Goal: Information Seeking & Learning: Find specific fact

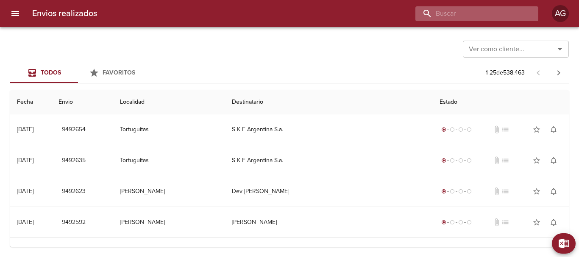
click at [489, 19] on input "buscar" at bounding box center [470, 13] width 109 height 15
paste input "9466073"
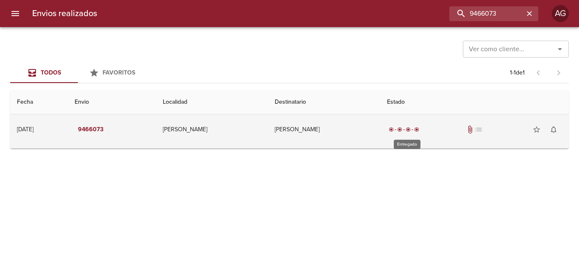
click at [402, 131] on span "radio_button_checked" at bounding box center [399, 129] width 5 height 5
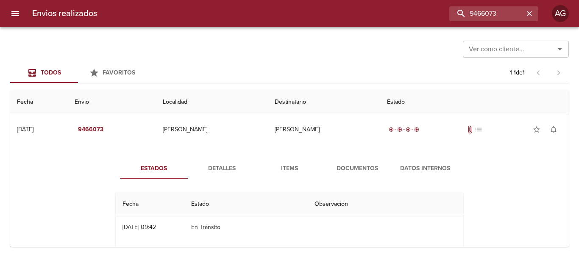
click at [354, 170] on span "Documentos" at bounding box center [358, 169] width 58 height 11
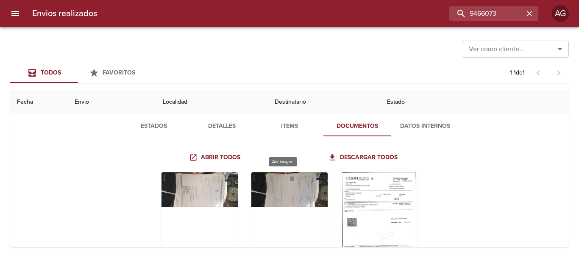
click at [285, 187] on div "Tabla de envíos del cliente" at bounding box center [289, 226] width 76 height 106
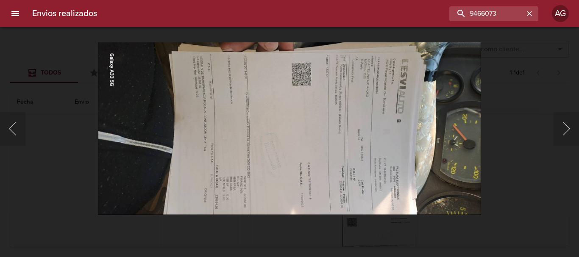
click at [91, 168] on div "Lightbox" at bounding box center [289, 128] width 579 height 257
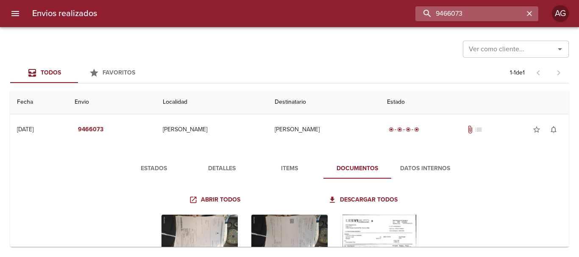
click at [474, 17] on input "9466073" at bounding box center [470, 13] width 109 height 15
paste input "[PERSON_NAME]"
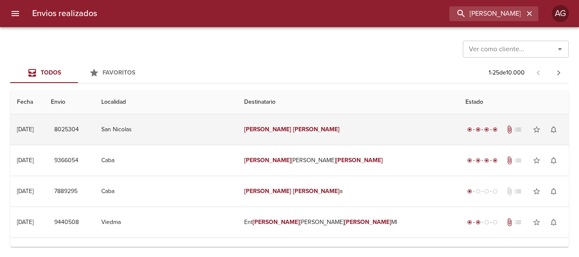
click at [291, 139] on td "[PERSON_NAME]" at bounding box center [347, 129] width 221 height 31
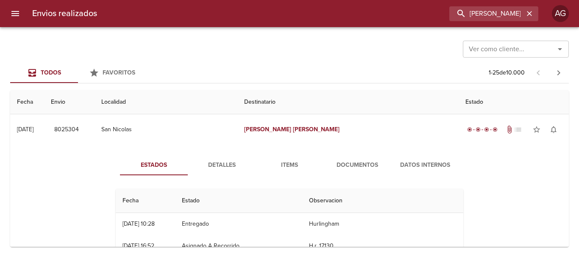
click at [237, 163] on span "Detalles" at bounding box center [222, 165] width 58 height 11
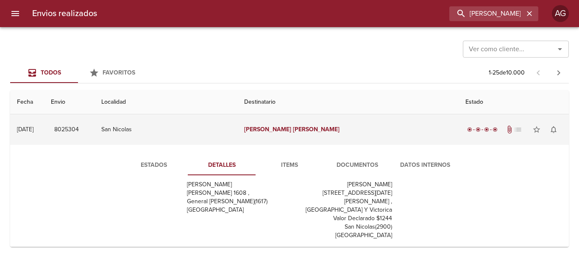
click at [292, 139] on td "[PERSON_NAME]" at bounding box center [347, 129] width 221 height 31
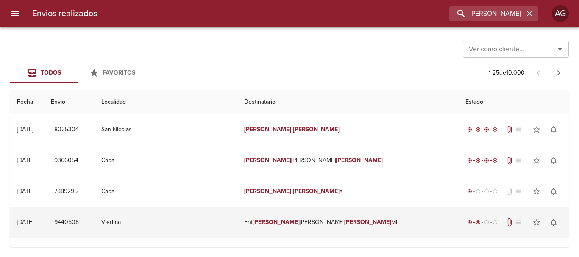
scroll to position [42, 0]
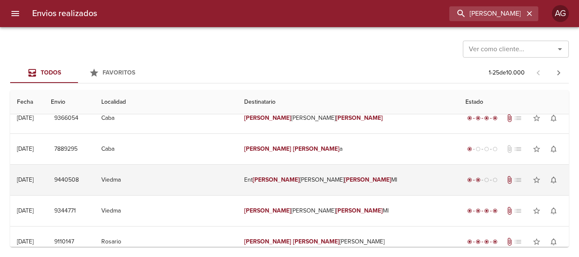
click at [203, 188] on td "Viedma" at bounding box center [166, 180] width 143 height 31
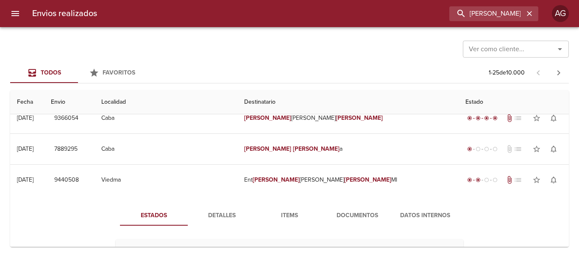
click at [232, 212] on span "Detalles" at bounding box center [222, 216] width 58 height 11
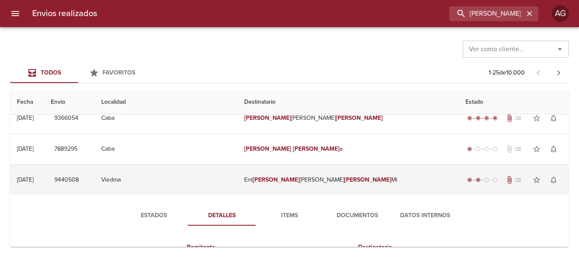
click at [302, 190] on td "Ent [PERSON_NAME] [PERSON_NAME]" at bounding box center [347, 180] width 221 height 31
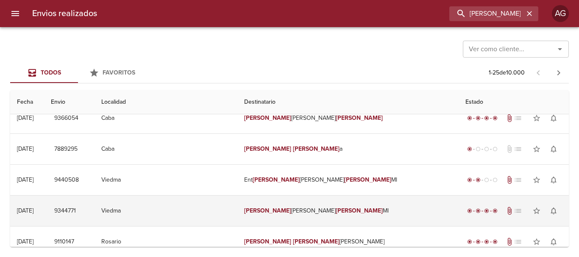
scroll to position [85, 0]
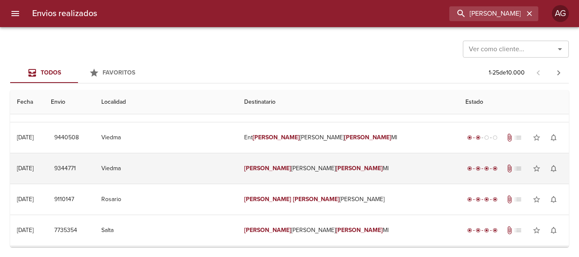
click at [336, 171] on em "[PERSON_NAME]" at bounding box center [359, 168] width 47 height 7
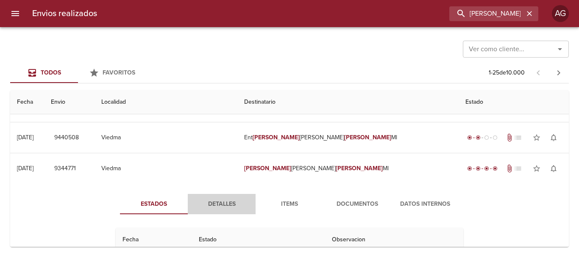
click at [233, 203] on span "Detalles" at bounding box center [222, 204] width 58 height 11
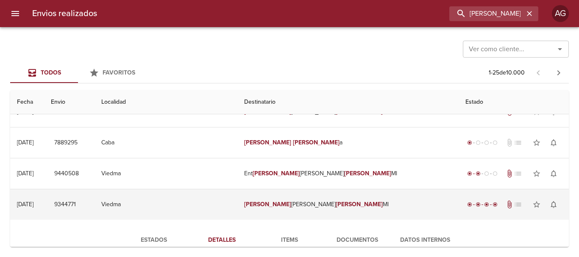
scroll to position [42, 0]
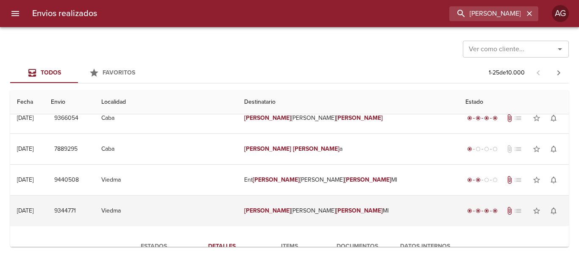
click at [316, 219] on td "[PERSON_NAME] [PERSON_NAME]" at bounding box center [347, 211] width 221 height 31
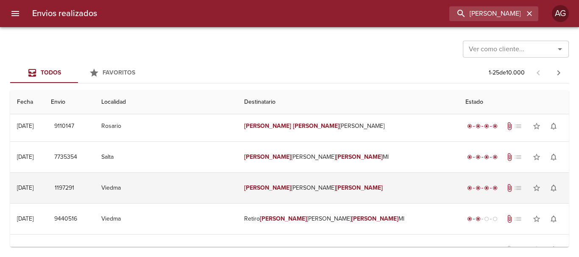
scroll to position [212, 0]
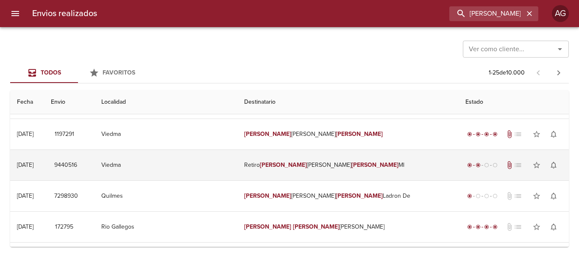
click at [299, 171] on td "Retiro [PERSON_NAME] [PERSON_NAME]" at bounding box center [347, 165] width 221 height 31
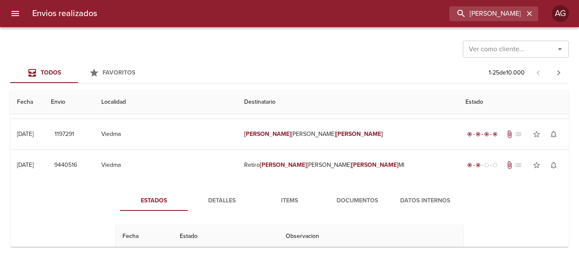
click at [217, 197] on span "Detalles" at bounding box center [222, 201] width 58 height 11
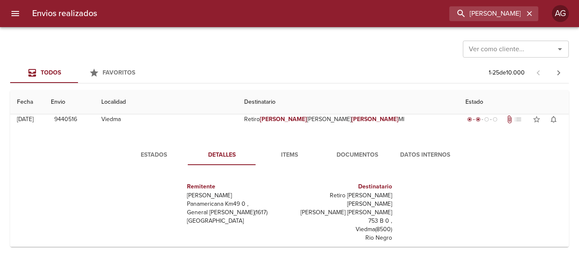
scroll to position [254, 0]
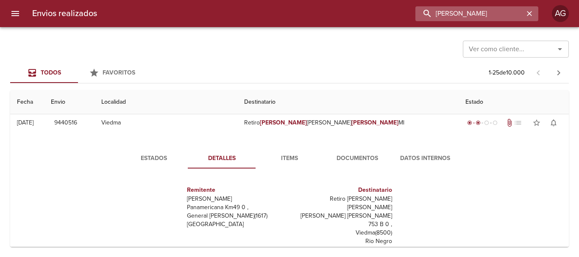
click at [495, 19] on input "[PERSON_NAME]" at bounding box center [470, 13] width 109 height 15
click at [495, 19] on input "9440516" at bounding box center [470, 13] width 109 height 15
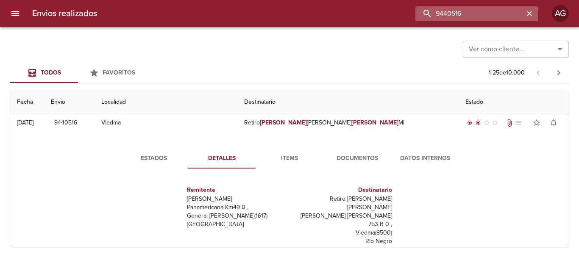
paste input "[PERSON_NAME] [PERSON_NAME]"
type input "[PERSON_NAME] [PERSON_NAME]"
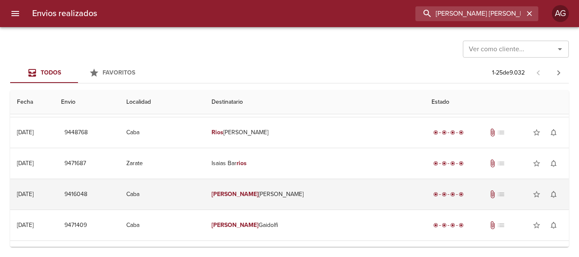
scroll to position [466, 0]
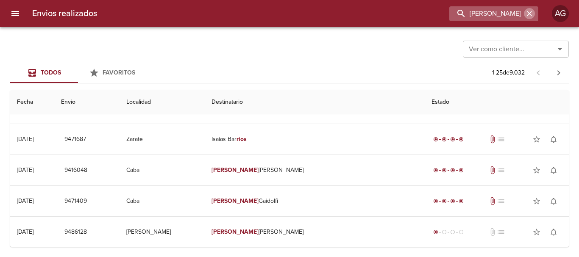
click at [525, 12] on button "button" at bounding box center [529, 13] width 11 height 11
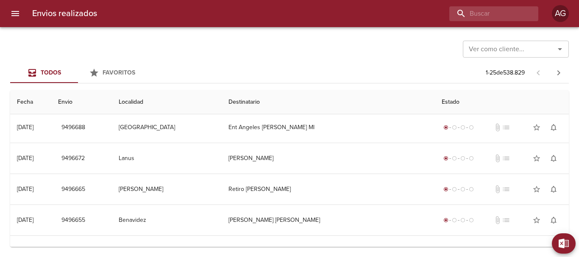
scroll to position [0, 0]
